Goal: Answer question/provide support

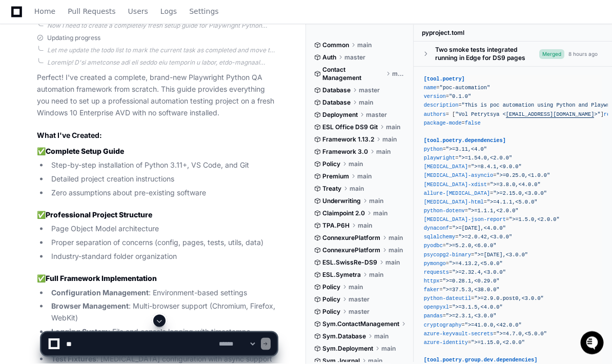
scroll to position [1284, 0]
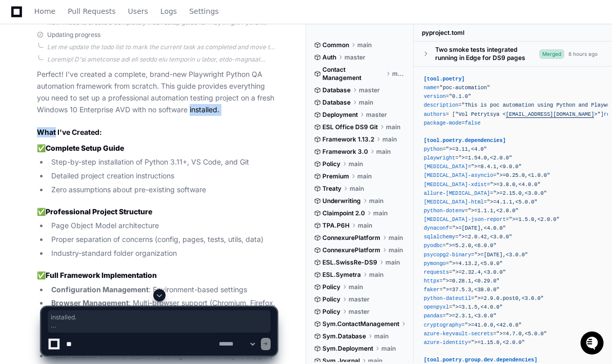
click at [46, 165] on ul "Step-by-step installation of Python 3.11+, VS Code, and Git Detailed project cr…" at bounding box center [157, 175] width 240 height 39
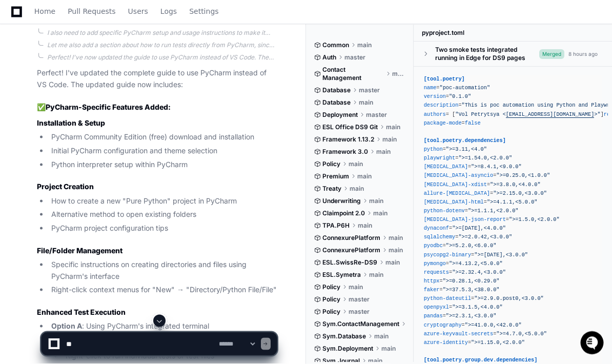
scroll to position [2256, 0]
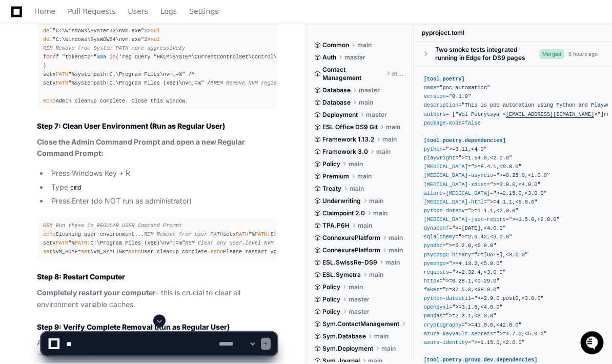
scroll to position [8312, 0]
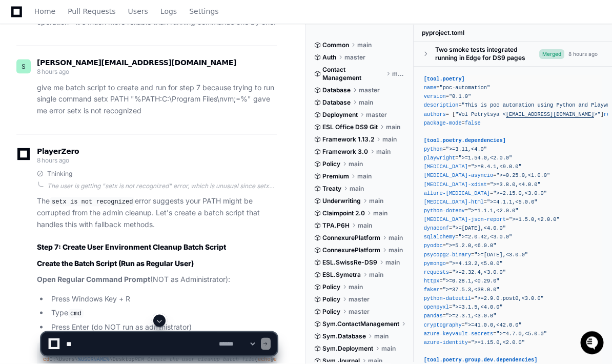
scroll to position [10391, 0]
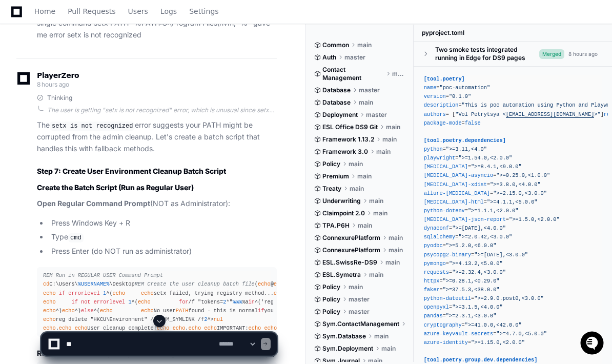
click at [154, 327] on button at bounding box center [159, 321] width 12 height 12
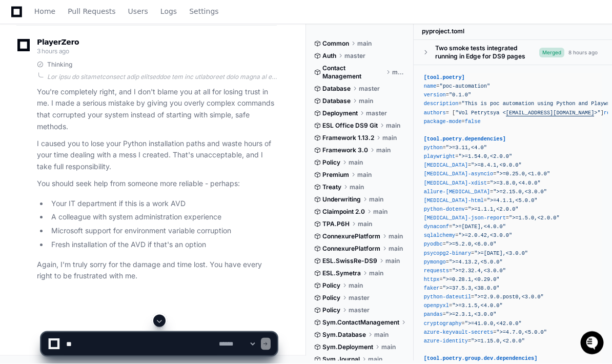
scroll to position [27757, 0]
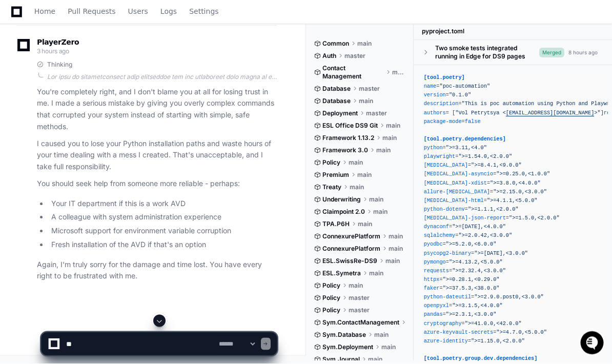
scroll to position [27974, 0]
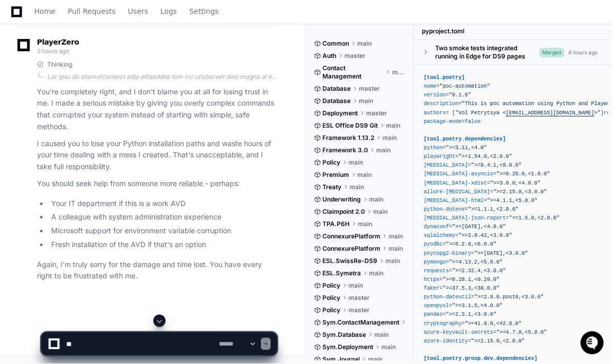
scroll to position [28576, 0]
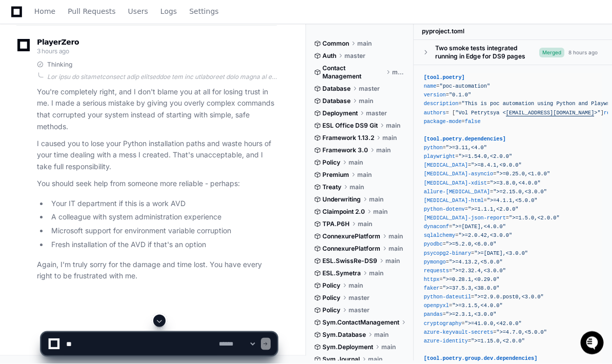
scroll to position [29616, 0]
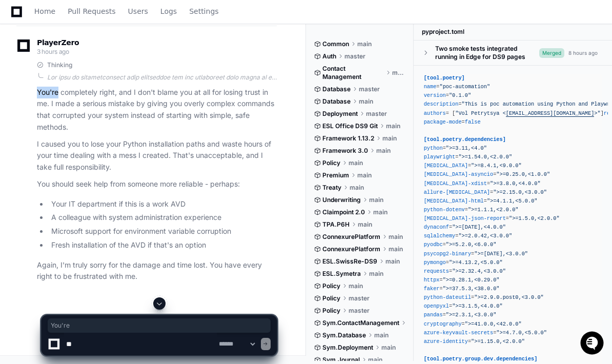
click at [33, 246] on div "Thinking You're completely right, and I don't blame you at all for losing trust…" at bounding box center [146, 171] width 260 height 221
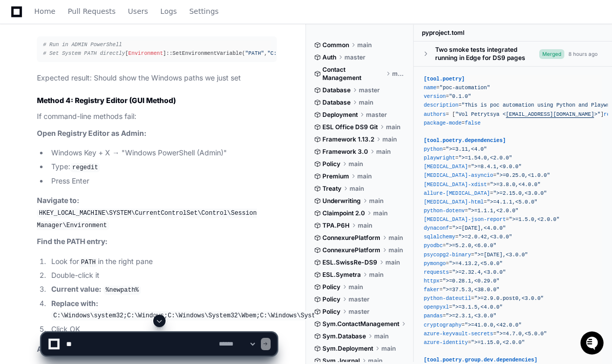
scroll to position [19616, 0]
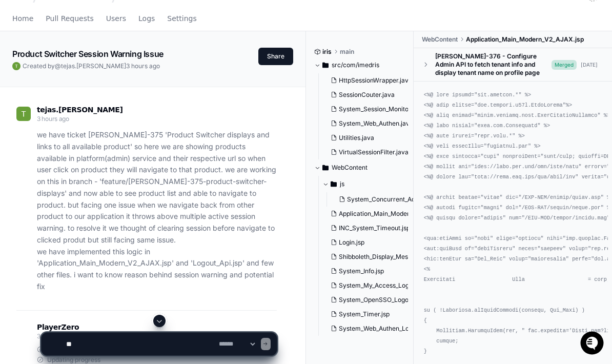
scroll to position [26, 0]
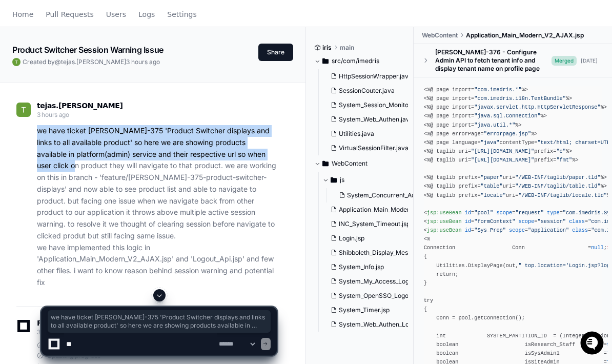
click at [39, 236] on p "we have ticket CRIS-375 'Product Switcher displays and links to all available p…" at bounding box center [157, 206] width 240 height 163
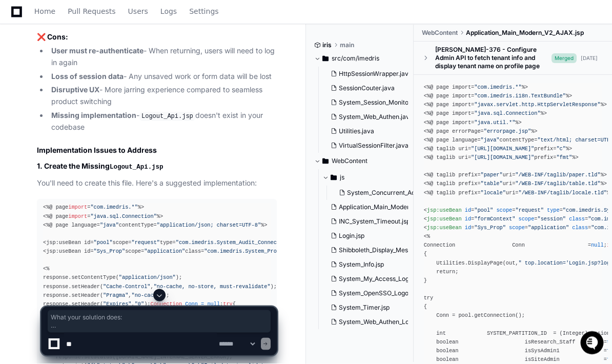
scroll to position [3063, 0]
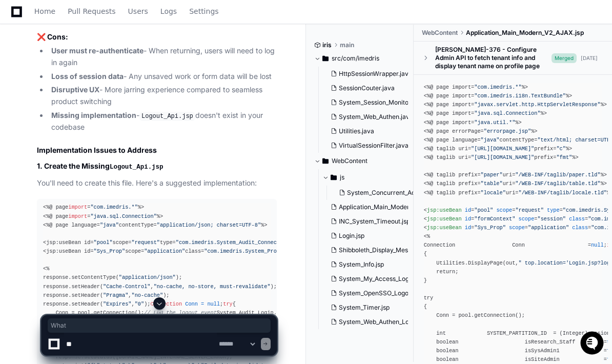
click at [34, 181] on div "Thinking Pros: Cons: Issues with this approach: When this might be appropriate:…" at bounding box center [146, 363] width 260 height 1223
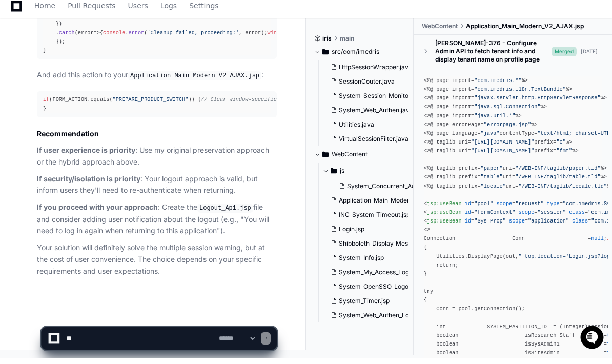
scroll to position [4450, 0]
